Goal: Find specific page/section: Find specific page/section

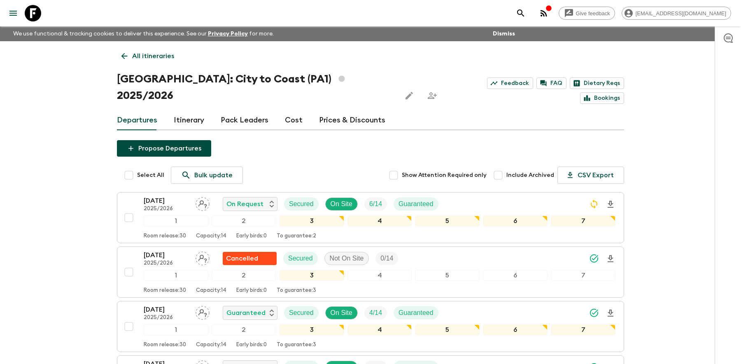
click at [28, 13] on icon at bounding box center [33, 13] width 16 height 16
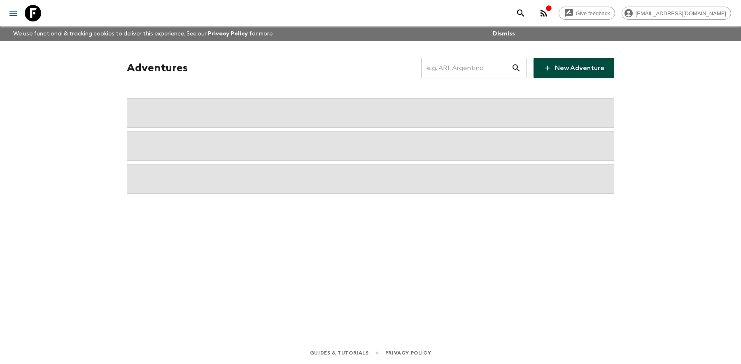
click at [466, 66] on input "text" at bounding box center [466, 67] width 90 height 23
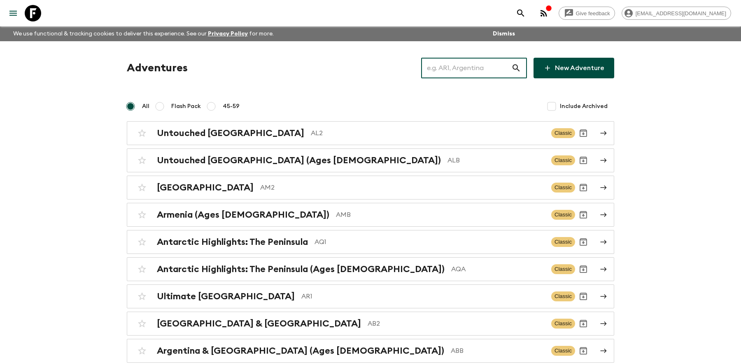
click at [466, 66] on input "text" at bounding box center [466, 67] width 90 height 23
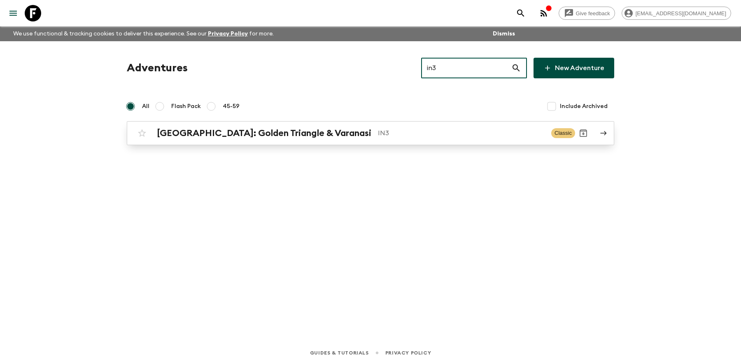
type input "in3"
click at [332, 138] on div "[GEOGRAPHIC_DATA]: Golden Triangle & Varanasi IN3 Classic" at bounding box center [355, 133] width 442 height 16
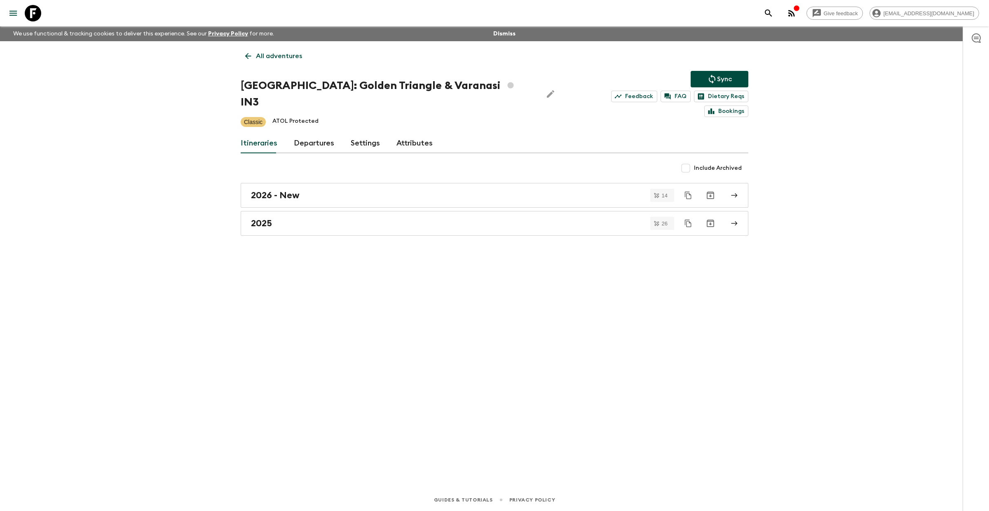
click at [35, 16] on icon at bounding box center [33, 13] width 16 height 16
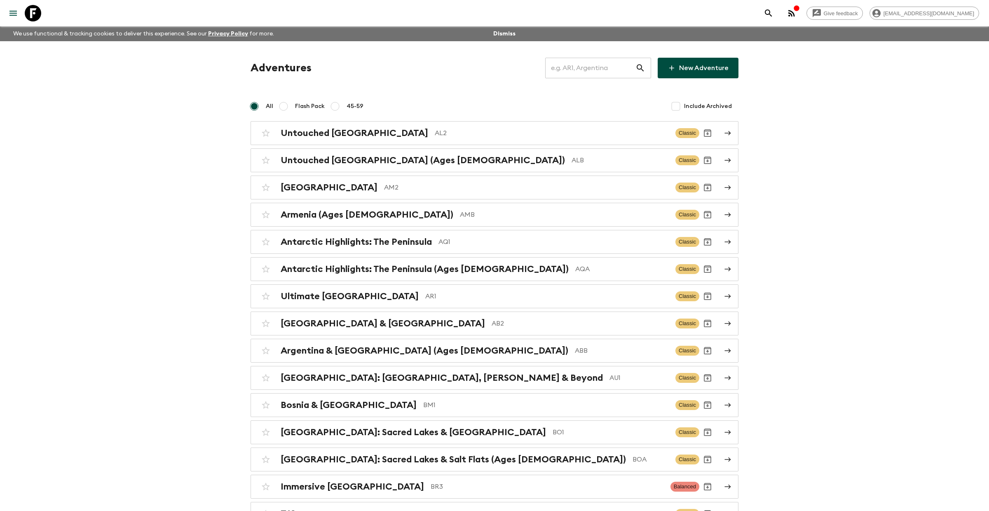
click at [604, 70] on input "text" at bounding box center [590, 67] width 90 height 23
